Goal: Task Accomplishment & Management: Use online tool/utility

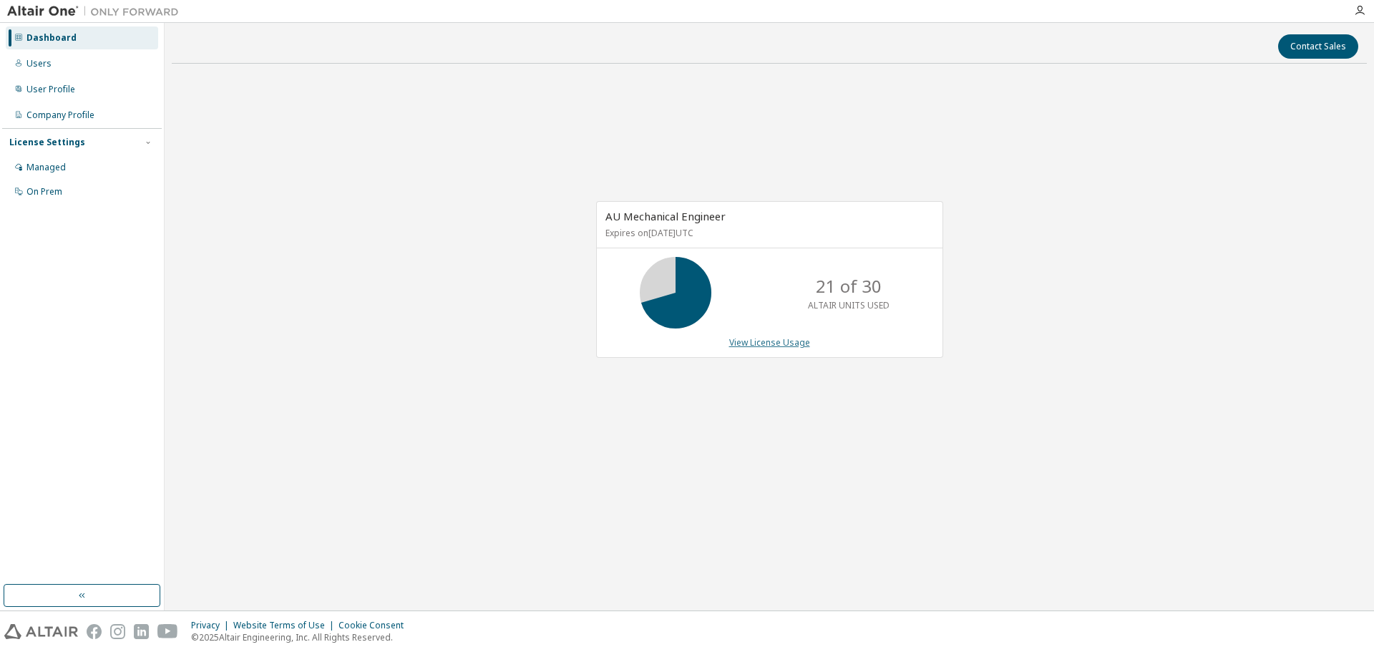
click at [764, 344] on link "View License Usage" at bounding box center [769, 342] width 81 height 12
